Goal: Task Accomplishment & Management: Use online tool/utility

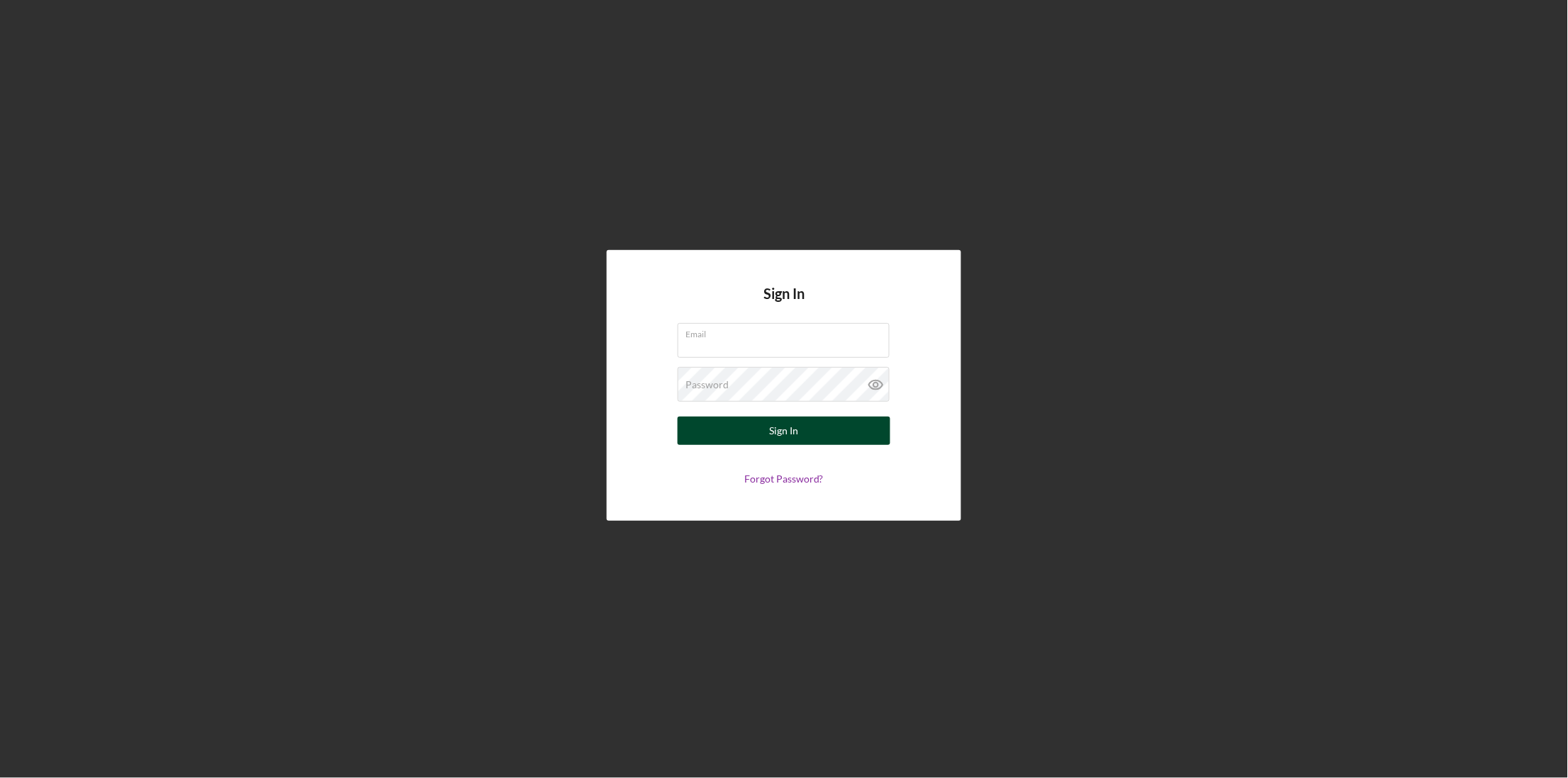
type input "[EMAIL_ADDRESS][DOMAIN_NAME]"
click at [770, 436] on div "Sign In" at bounding box center [785, 431] width 29 height 28
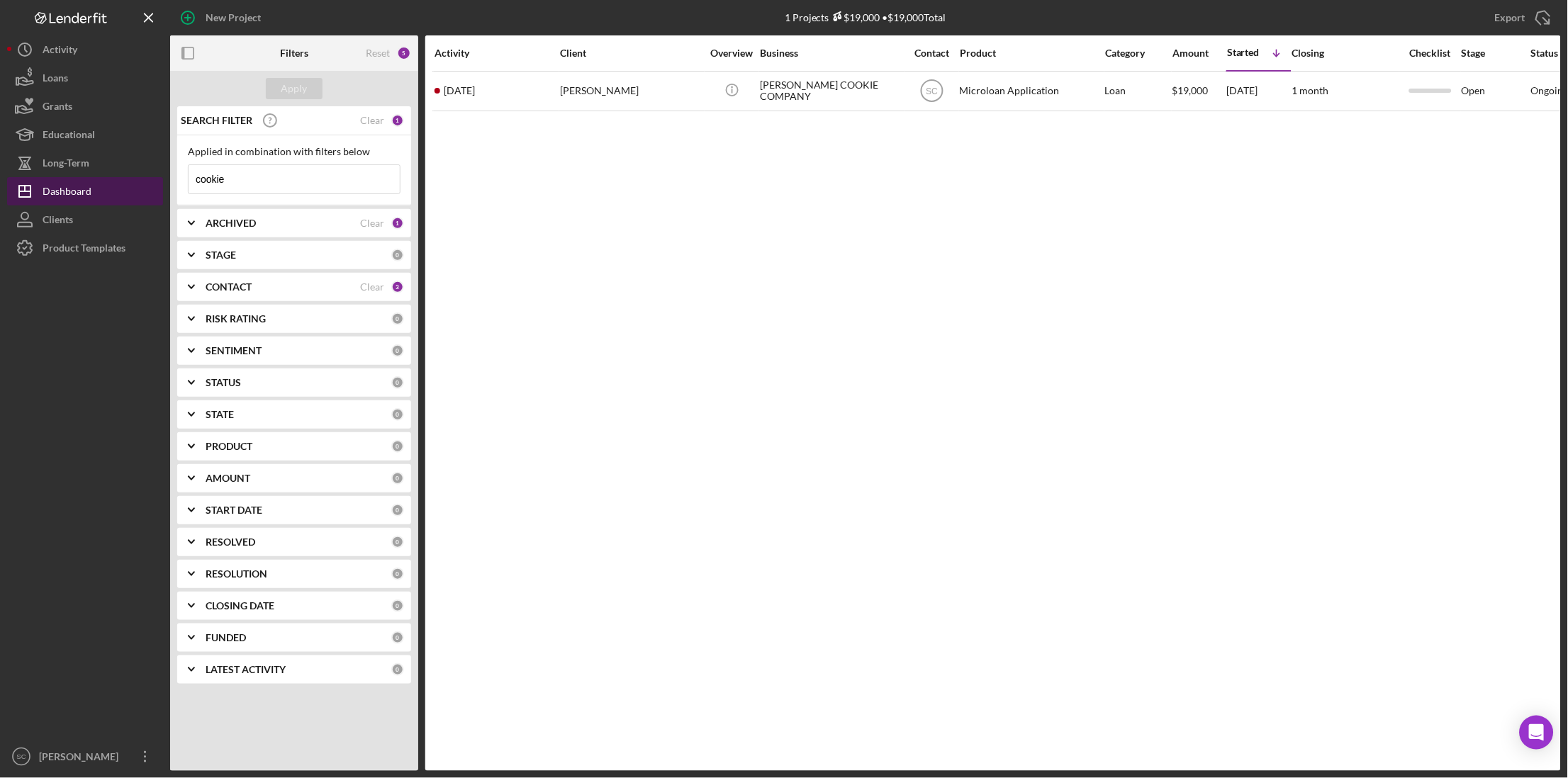
click at [28, 189] on icon "Icon/Dashboard" at bounding box center [25, 191] width 36 height 36
click at [374, 120] on div "Clear" at bounding box center [372, 120] width 24 height 12
click at [400, 122] on div "0" at bounding box center [398, 120] width 13 height 13
click at [292, 180] on input at bounding box center [294, 179] width 211 height 28
click at [295, 86] on div "Apply" at bounding box center [294, 88] width 26 height 21
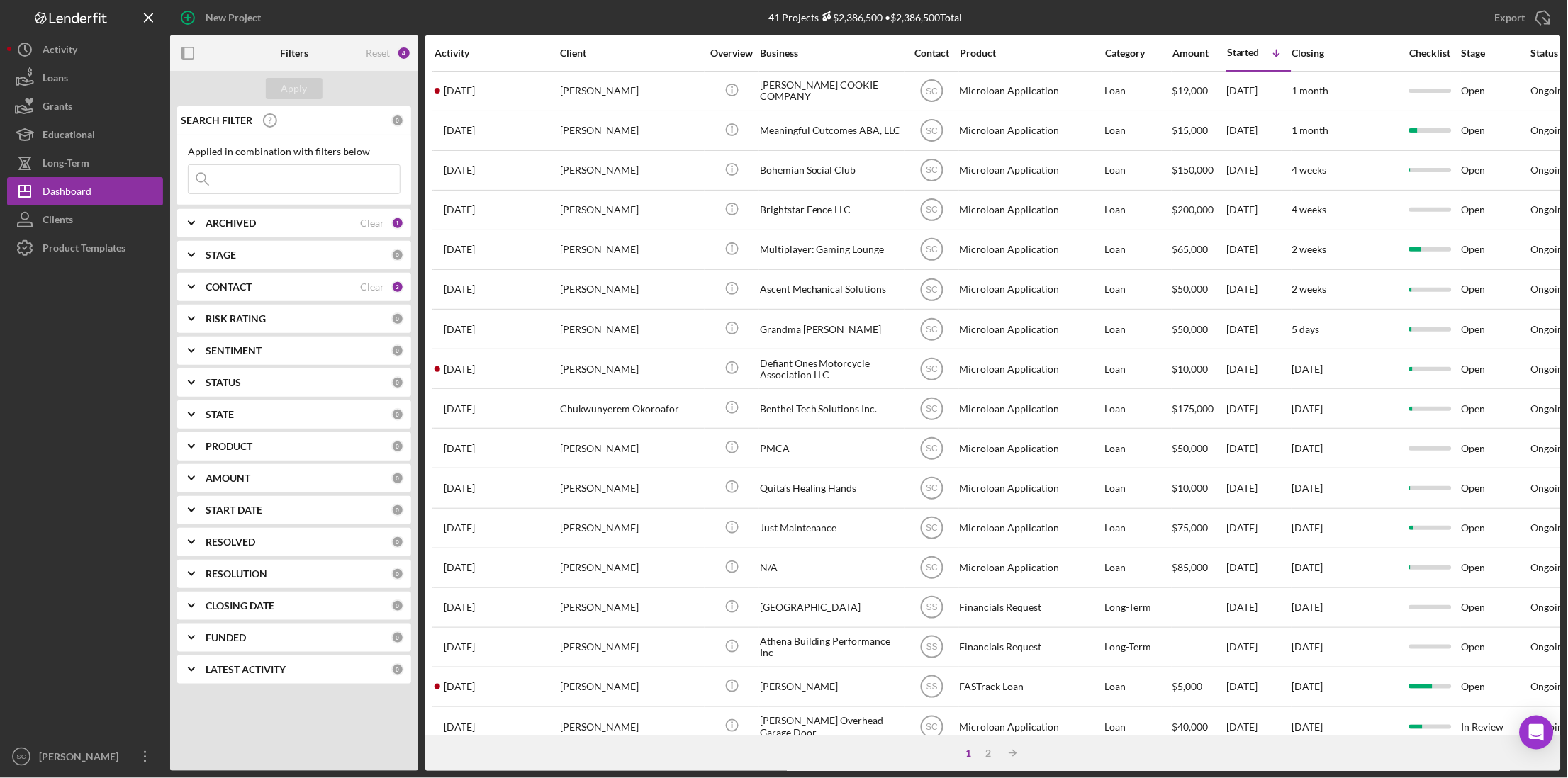
click at [257, 183] on input at bounding box center [294, 179] width 211 height 28
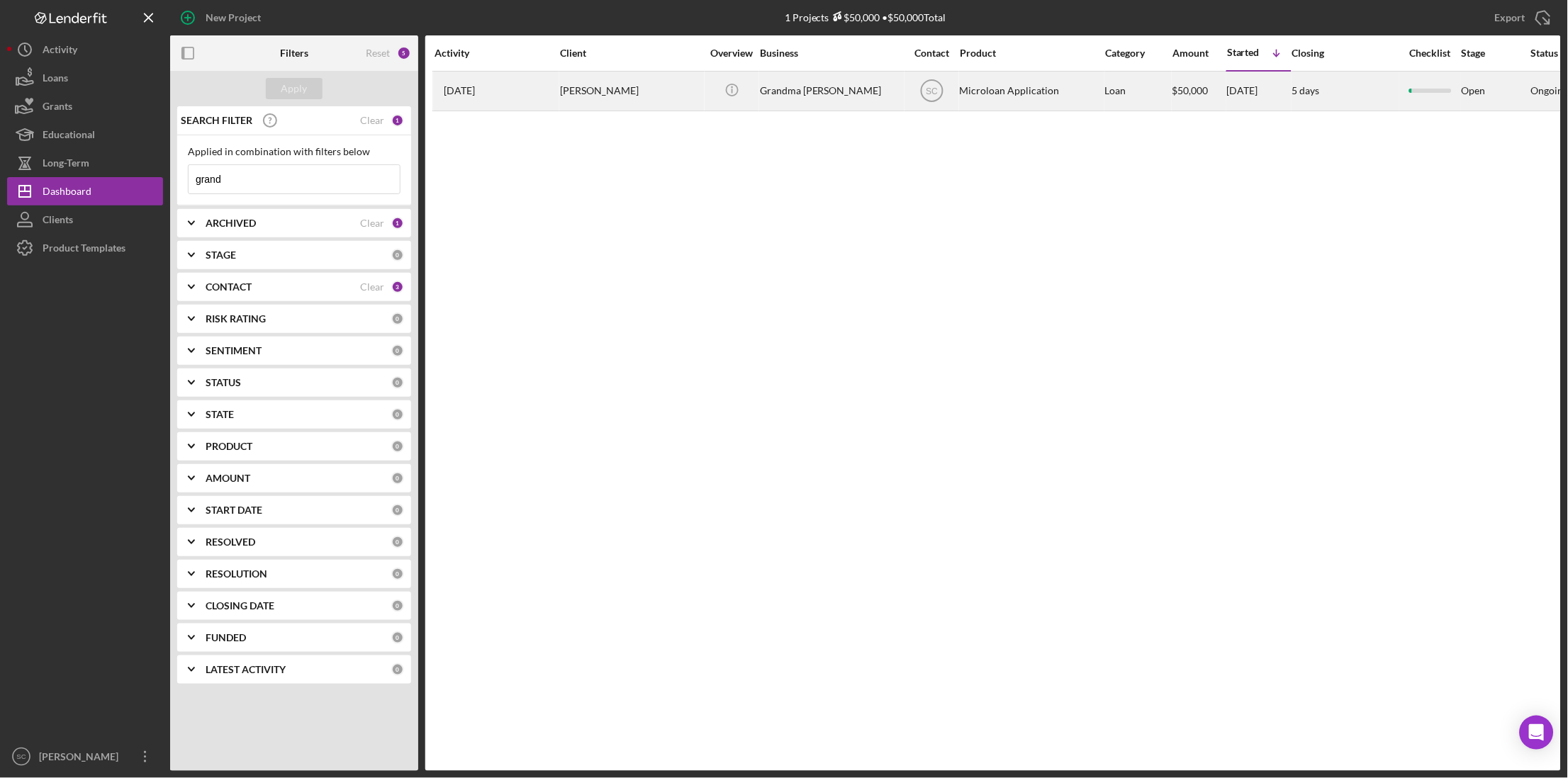
type input "grand"
click at [641, 106] on div "[PERSON_NAME]" at bounding box center [631, 91] width 142 height 38
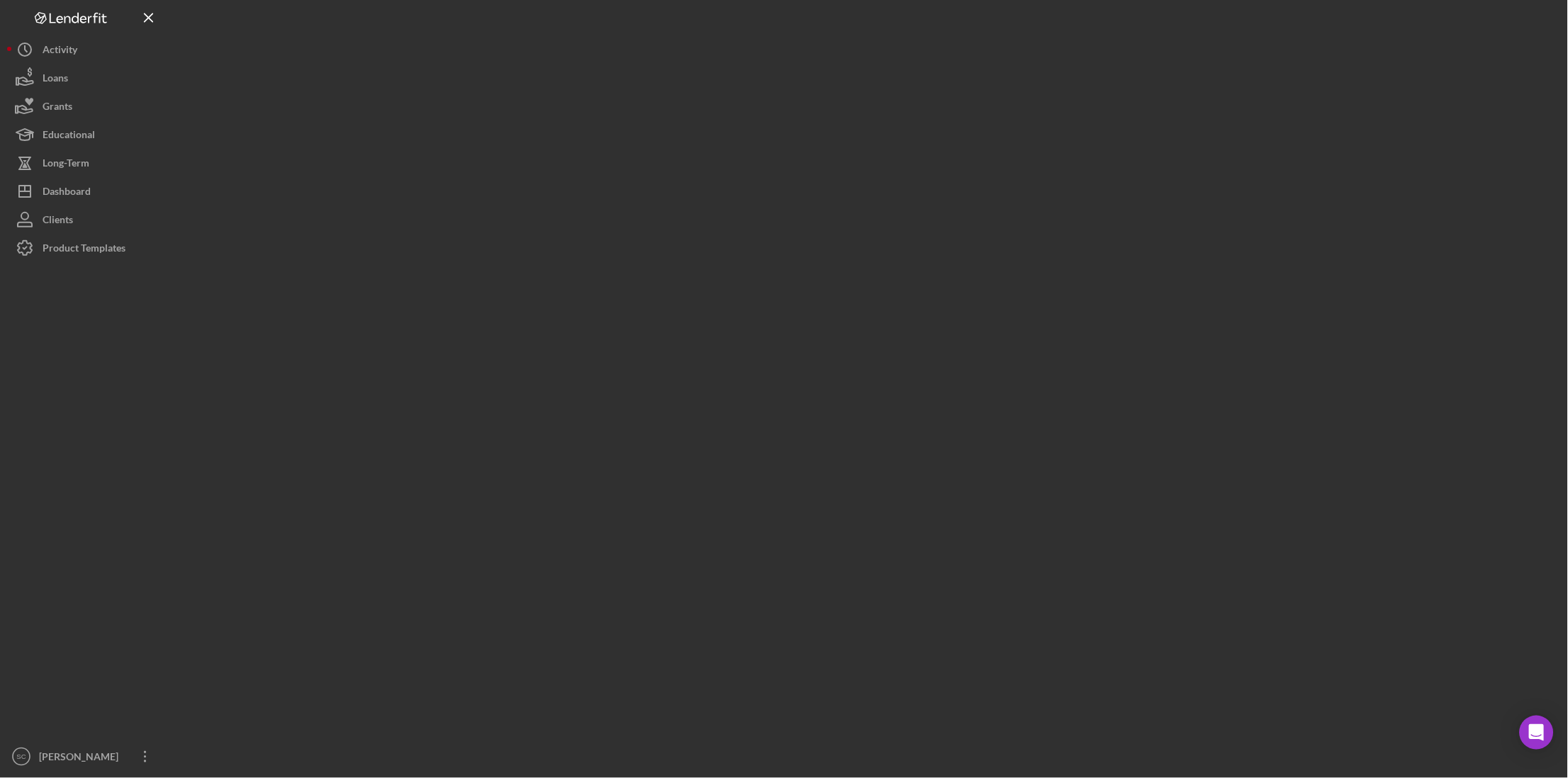
click at [641, 106] on div at bounding box center [866, 386] width 1391 height 771
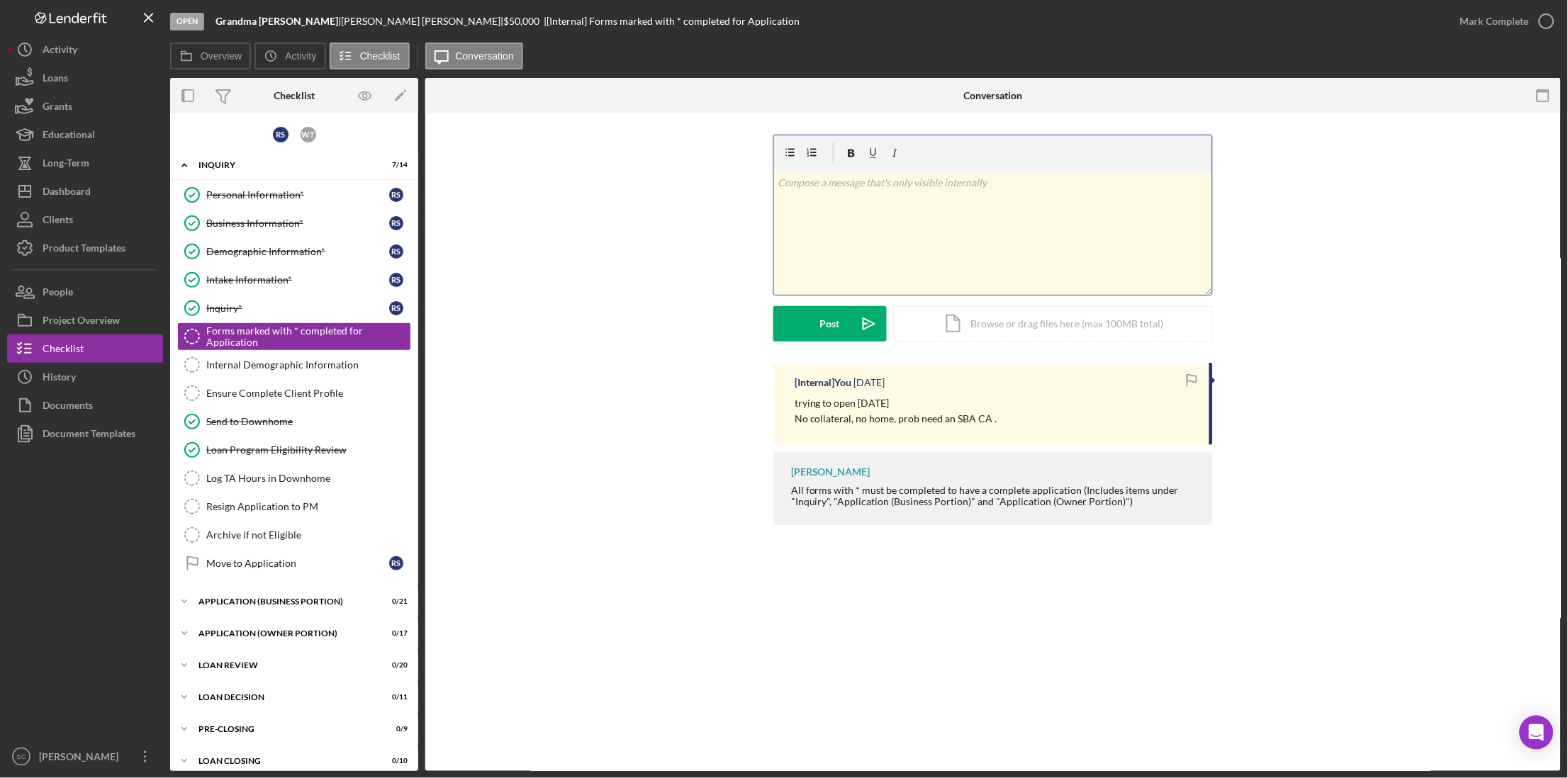
click at [870, 220] on div "v Color teal Color pink Remove color Add row above Add row below Add column bef…" at bounding box center [993, 233] width 438 height 124
click at [86, 376] on button "Icon/History History" at bounding box center [85, 377] width 156 height 28
